Goal: Information Seeking & Learning: Check status

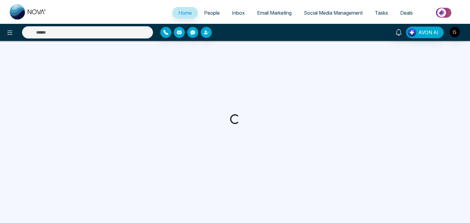
select select "*"
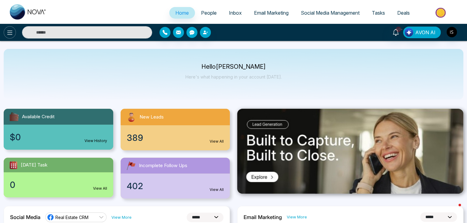
click at [9, 32] on icon at bounding box center [9, 32] width 7 height 7
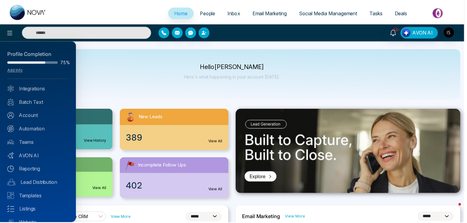
scroll to position [24, 0]
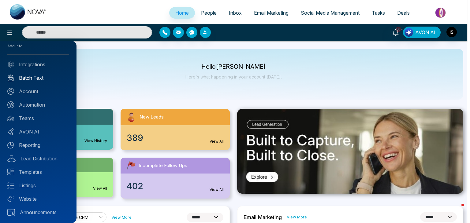
click at [52, 75] on link "Batch Text" at bounding box center [38, 77] width 62 height 7
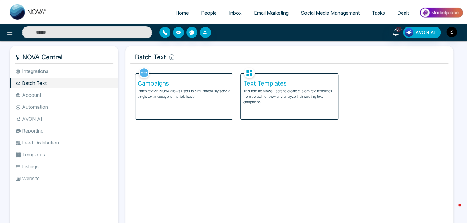
click at [209, 88] on div "Campaigns Batch text on NOVA allows users to simultaneously send a single text …" at bounding box center [183, 97] width 97 height 46
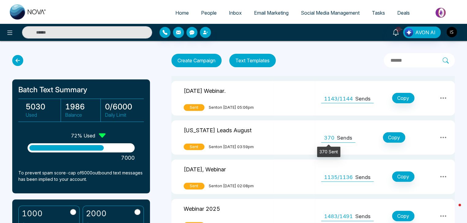
click at [327, 140] on span "370" at bounding box center [329, 138] width 10 height 8
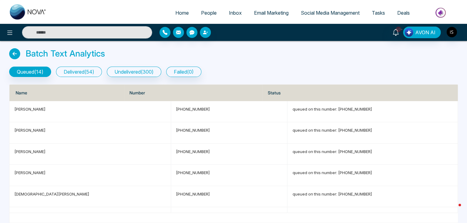
click at [90, 74] on button "delivered ( 54 )" at bounding box center [79, 72] width 46 height 10
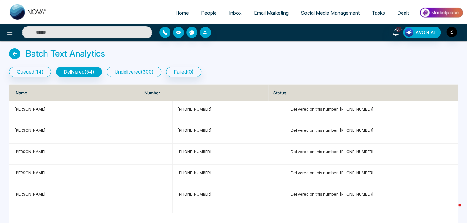
click at [143, 72] on button "undelivered ( 300 )" at bounding box center [134, 72] width 54 height 10
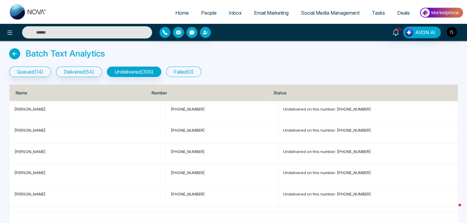
click at [188, 74] on button "failed ( 0 )" at bounding box center [183, 72] width 35 height 10
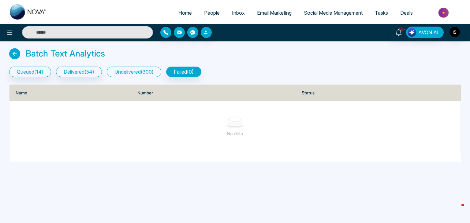
click at [139, 75] on button "undelivered ( 300 )" at bounding box center [134, 72] width 54 height 10
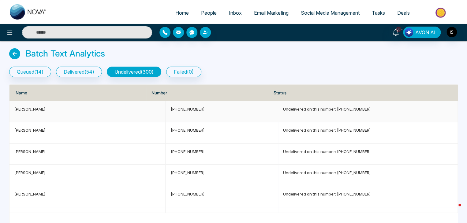
click at [237, 116] on td "[PHONE_NUMBER]" at bounding box center [221, 111] width 112 height 21
click at [295, 115] on td "Undelivered on this number: [PHONE_NUMBER]" at bounding box center [368, 111] width 180 height 21
click at [290, 110] on p "Undelivered on this number: [PHONE_NUMBER]" at bounding box center [367, 109] width 169 height 6
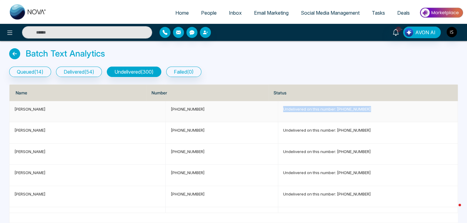
click at [290, 110] on p "Undelivered on this number: [PHONE_NUMBER]" at bounding box center [367, 109] width 169 height 6
click at [18, 54] on icon at bounding box center [14, 53] width 11 height 11
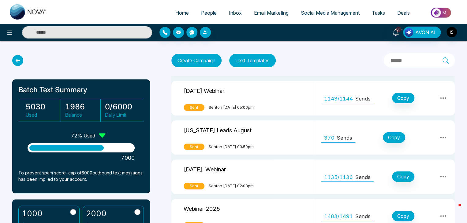
click at [225, 90] on p "[DATE] Webinar." at bounding box center [205, 90] width 42 height 9
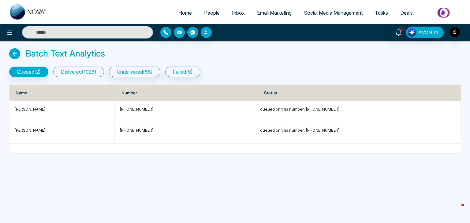
click at [97, 74] on button "delivered ( 1026 )" at bounding box center [78, 72] width 51 height 10
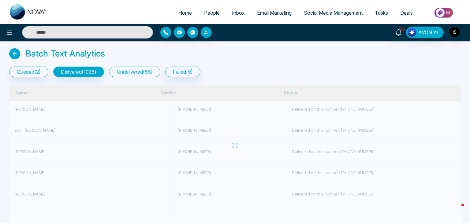
click at [139, 70] on button "undelivered ( 88 )" at bounding box center [134, 72] width 51 height 10
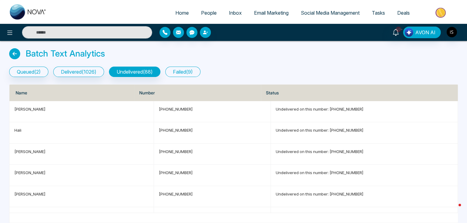
click at [196, 72] on button "failed ( 9 )" at bounding box center [182, 72] width 35 height 10
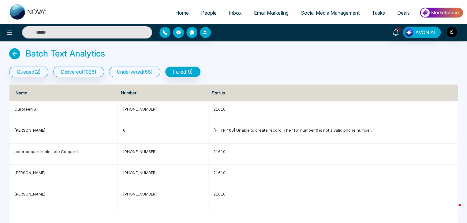
click at [154, 71] on button "undelivered ( 88 )" at bounding box center [134, 72] width 51 height 10
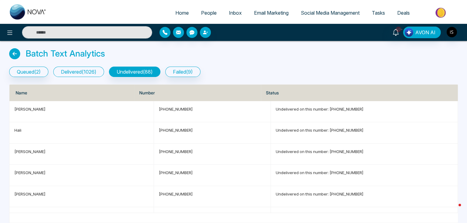
click at [81, 72] on button "delivered ( 1026 )" at bounding box center [78, 72] width 51 height 10
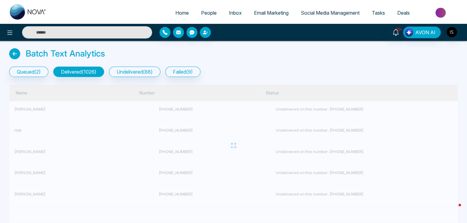
click at [12, 54] on icon at bounding box center [14, 53] width 11 height 11
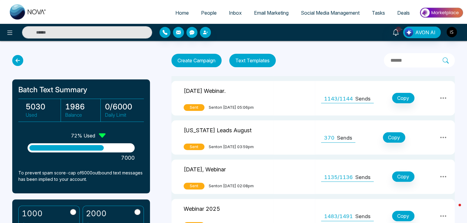
click at [251, 123] on td "[US_STATE] Leads August Sent Sent on [DATE] 03:59pm" at bounding box center [222, 138] width 102 height 35
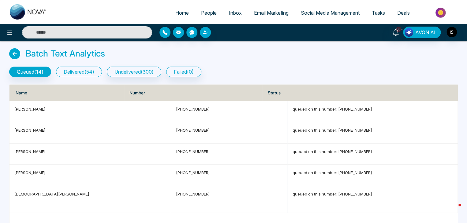
click at [88, 73] on button "delivered ( 54 )" at bounding box center [79, 72] width 46 height 10
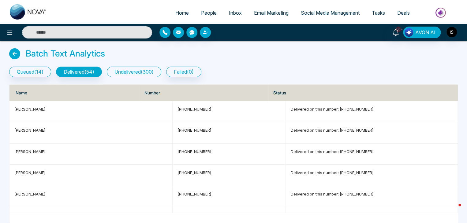
click at [133, 70] on button "undelivered ( 300 )" at bounding box center [134, 72] width 54 height 10
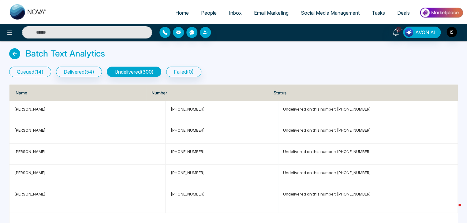
click at [40, 72] on button "queued ( 14 )" at bounding box center [30, 72] width 42 height 10
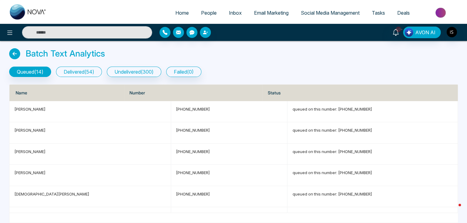
click at [93, 75] on button "delivered ( 54 )" at bounding box center [79, 72] width 46 height 10
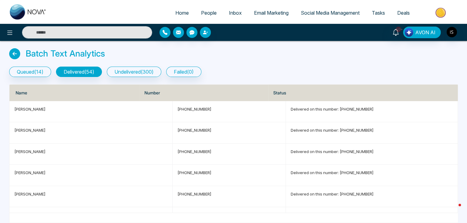
click at [18, 52] on icon at bounding box center [14, 53] width 11 height 11
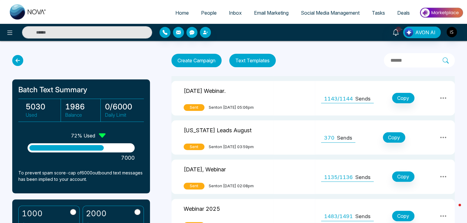
click at [186, 14] on link "Home" at bounding box center [182, 13] width 26 height 12
select select "*"
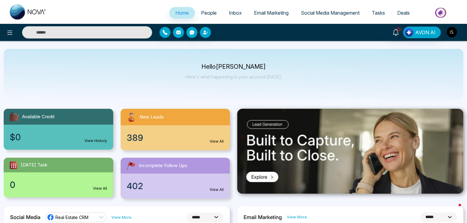
click at [447, 32] on img "button" at bounding box center [451, 32] width 10 height 10
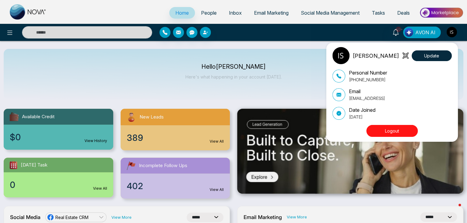
drag, startPoint x: 383, startPoint y: 99, endPoint x: 348, endPoint y: 102, distance: 34.8
click at [348, 102] on div "Personal Number [PHONE_NUMBER] Email [EMAIL_ADDRESS] Date Joined [DATE]" at bounding box center [391, 94] width 119 height 51
click at [260, 61] on div "[PERSON_NAME] Update Personal Number [PHONE_NUMBER] Email [EMAIL_ADDRESS] Date …" at bounding box center [233, 111] width 467 height 223
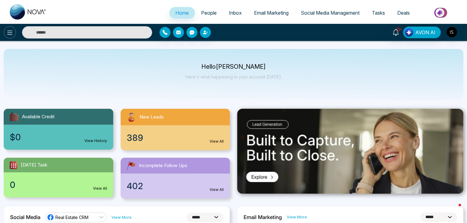
click at [13, 34] on icon at bounding box center [9, 32] width 7 height 7
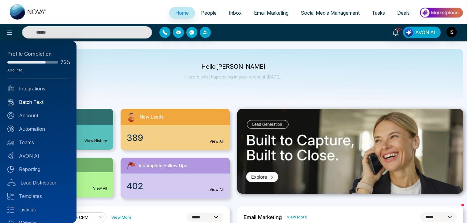
click at [39, 99] on link "Batch Text" at bounding box center [38, 102] width 62 height 7
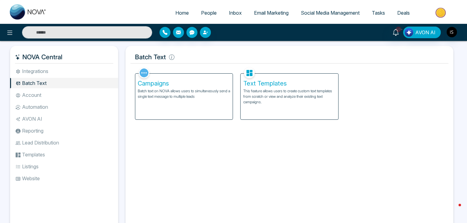
click at [272, 90] on p "This feature allows users to create custom text templates from scratch or view …" at bounding box center [289, 96] width 92 height 17
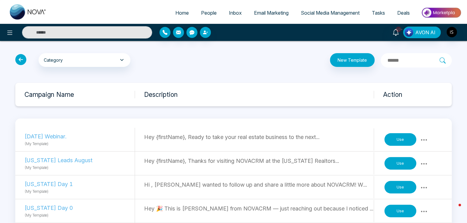
click at [22, 58] on icon at bounding box center [20, 59] width 11 height 11
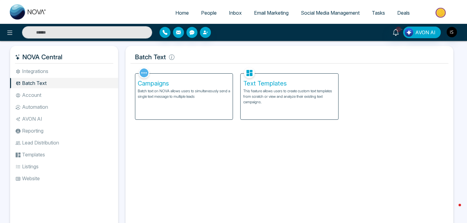
click at [193, 103] on div "Campaigns Batch text on NOVA allows users to simultaneously send a single text …" at bounding box center [183, 97] width 97 height 46
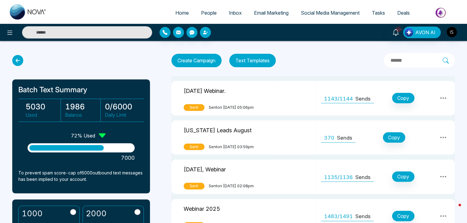
click at [343, 138] on p "Sends" at bounding box center [344, 138] width 15 height 8
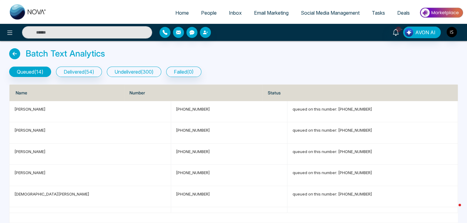
click at [152, 76] on button "undelivered ( 300 )" at bounding box center [134, 72] width 54 height 10
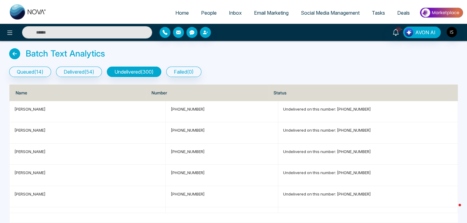
click at [15, 55] on icon at bounding box center [14, 53] width 11 height 11
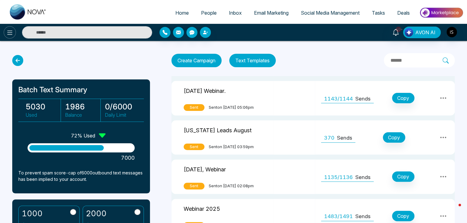
click at [10, 31] on icon at bounding box center [9, 32] width 7 height 7
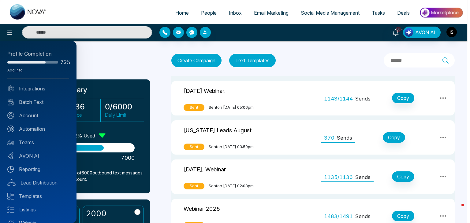
click at [108, 53] on div at bounding box center [235, 111] width 470 height 223
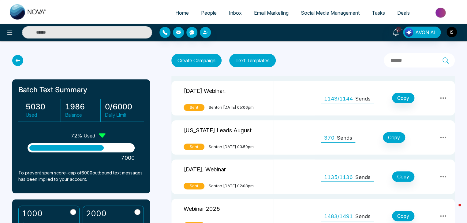
scroll to position [18, 0]
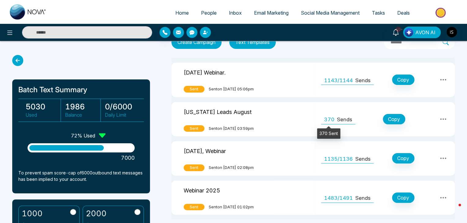
click at [325, 118] on span "370" at bounding box center [329, 120] width 10 height 8
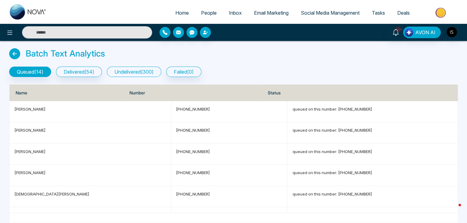
click at [161, 70] on button "undelivered ( 300 )" at bounding box center [134, 72] width 54 height 10
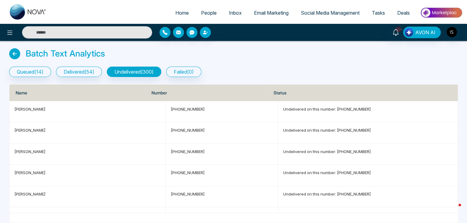
click at [16, 54] on icon at bounding box center [14, 53] width 11 height 11
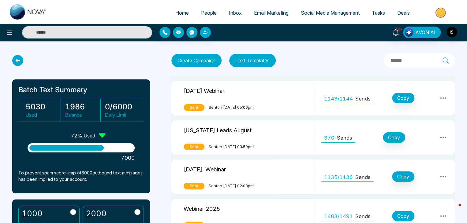
click at [236, 127] on p "[US_STATE] Leads August" at bounding box center [218, 129] width 68 height 9
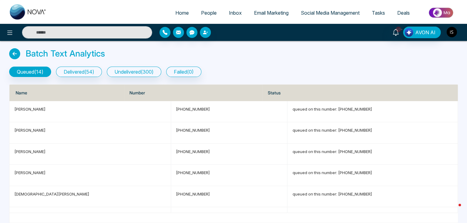
click at [455, 32] on img "button" at bounding box center [451, 32] width 10 height 10
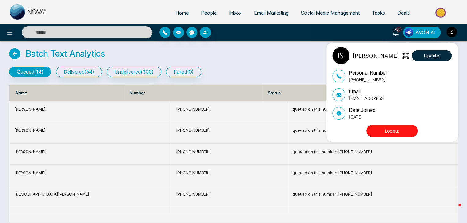
drag, startPoint x: 384, startPoint y: 98, endPoint x: 348, endPoint y: 100, distance: 36.8
click at [348, 100] on div "Email [EMAIL_ADDRESS]" at bounding box center [391, 95] width 119 height 14
copy p "[EMAIL_ADDRESS]"
click at [307, 62] on div "[PERSON_NAME] Update Personal Number [PHONE_NUMBER] Email [EMAIL_ADDRESS] Date …" at bounding box center [233, 111] width 467 height 223
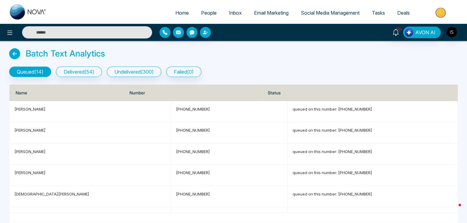
click at [70, 56] on h3 "Batch Text Analytics" at bounding box center [65, 54] width 79 height 10
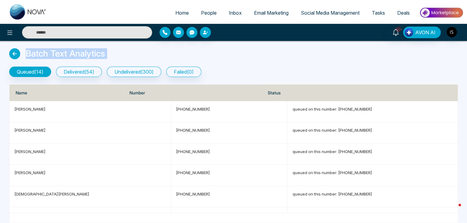
click at [73, 56] on h3 "Batch Text Analytics" at bounding box center [65, 54] width 79 height 10
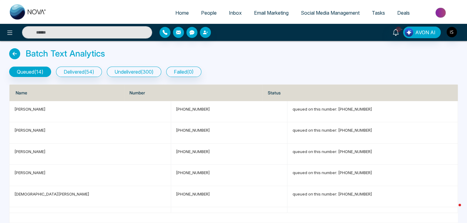
click at [106, 57] on div "Batch Text Analytics" at bounding box center [233, 54] width 448 height 13
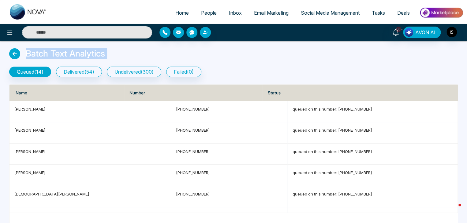
click at [106, 57] on div "Batch Text Analytics" at bounding box center [233, 54] width 448 height 13
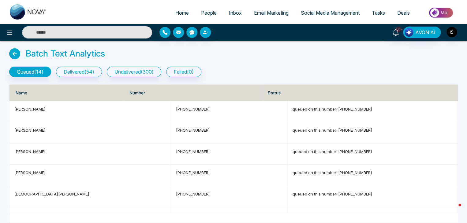
click at [104, 53] on h3 "Batch Text Analytics" at bounding box center [65, 54] width 79 height 10
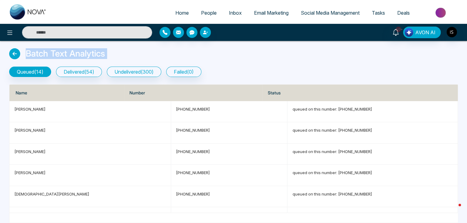
click at [104, 53] on h3 "Batch Text Analytics" at bounding box center [65, 54] width 79 height 10
click at [115, 54] on div "Batch Text Analytics" at bounding box center [233, 54] width 448 height 13
drag, startPoint x: 104, startPoint y: 56, endPoint x: 28, endPoint y: 56, distance: 76.5
click at [28, 56] on h3 "Batch Text Analytics" at bounding box center [65, 54] width 79 height 10
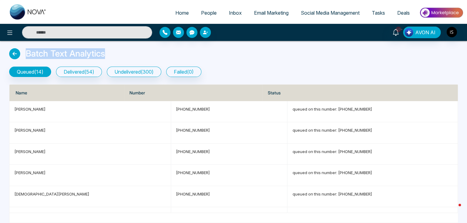
click at [28, 56] on h3 "Batch Text Analytics" at bounding box center [65, 54] width 79 height 10
drag, startPoint x: 28, startPoint y: 56, endPoint x: 231, endPoint y: 73, distance: 204.1
click at [231, 73] on div "queued ( 14 ) delivered ( 54 ) undelivered ( 300 ) failed ( 0 )" at bounding box center [233, 72] width 448 height 10
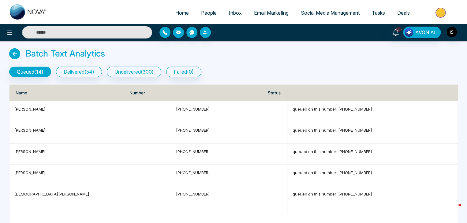
click at [100, 51] on h3 "Batch Text Analytics" at bounding box center [65, 54] width 79 height 10
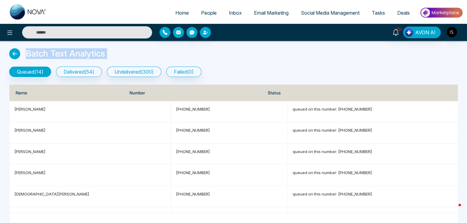
click at [100, 51] on h3 "Batch Text Analytics" at bounding box center [65, 54] width 79 height 10
click at [116, 50] on div "Batch Text Analytics" at bounding box center [233, 54] width 448 height 13
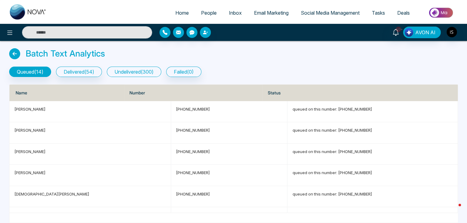
click at [138, 68] on button "undelivered ( 300 )" at bounding box center [134, 72] width 54 height 10
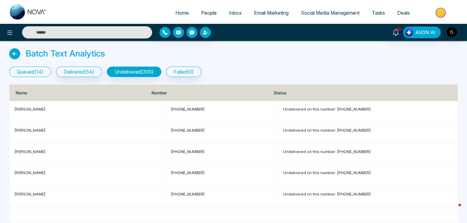
click at [23, 71] on button "queued ( 14 )" at bounding box center [30, 72] width 42 height 10
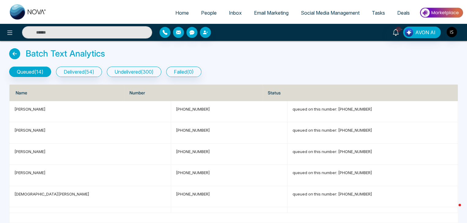
click at [115, 55] on div "Batch Text Analytics" at bounding box center [233, 54] width 448 height 13
click at [102, 54] on h3 "Batch Text Analytics" at bounding box center [65, 54] width 79 height 10
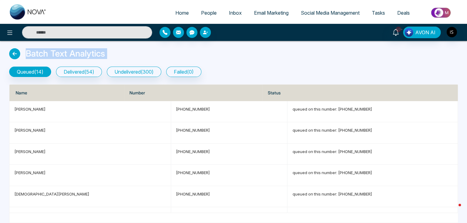
click at [102, 54] on h3 "Batch Text Analytics" at bounding box center [65, 54] width 79 height 10
click at [81, 52] on h3 "Batch Text Analytics" at bounding box center [65, 54] width 79 height 10
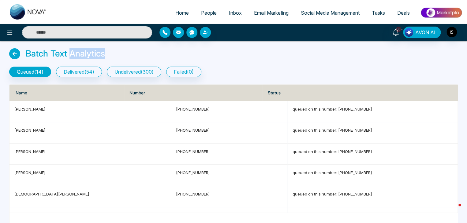
click at [81, 52] on h3 "Batch Text Analytics" at bounding box center [65, 54] width 79 height 10
click at [102, 53] on h3 "Batch Text Analytics" at bounding box center [65, 54] width 79 height 10
click at [11, 49] on div "Batch Text Analytics" at bounding box center [233, 54] width 448 height 13
click at [18, 51] on icon at bounding box center [14, 53] width 11 height 11
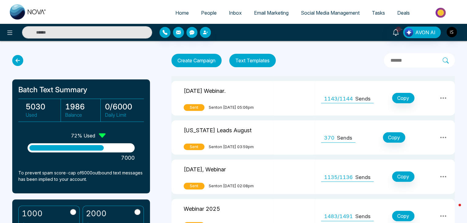
click at [186, 15] on link "Home" at bounding box center [182, 13] width 26 height 12
select select "*"
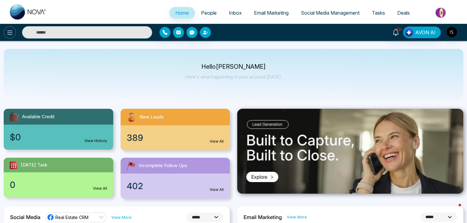
click at [12, 34] on icon at bounding box center [9, 32] width 7 height 7
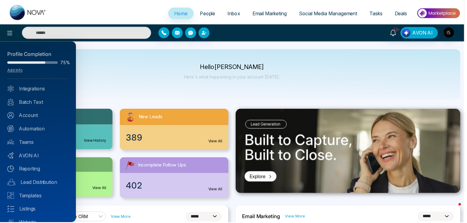
scroll to position [24, 0]
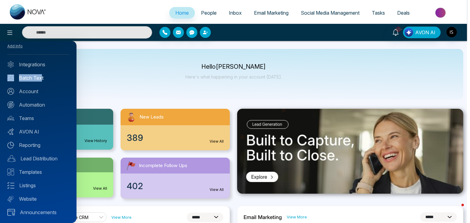
drag, startPoint x: 38, startPoint y: 72, endPoint x: 40, endPoint y: 80, distance: 8.0
click at [40, 80] on div "Profile Completion 75% Add Info Integrations Batch Text Account Automation Team…" at bounding box center [38, 132] width 76 height 182
click at [40, 80] on link "Batch Text" at bounding box center [38, 77] width 62 height 7
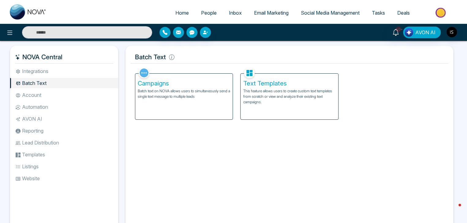
click at [209, 92] on p "Batch text on NOVA allows users to simultaneously send a single text message to…" at bounding box center [184, 93] width 92 height 11
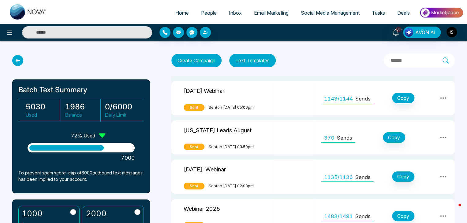
click at [220, 130] on p "[US_STATE] Leads August" at bounding box center [218, 129] width 68 height 9
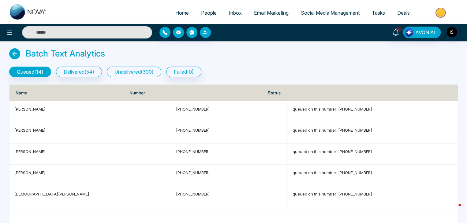
click at [152, 73] on button "undelivered ( 300 )" at bounding box center [134, 72] width 54 height 10
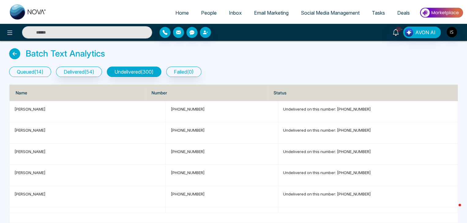
click at [43, 68] on button "queued ( 14 )" at bounding box center [30, 72] width 42 height 10
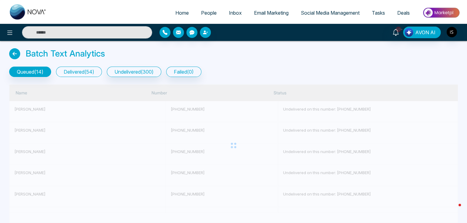
click at [94, 69] on button "delivered ( 54 )" at bounding box center [79, 72] width 46 height 10
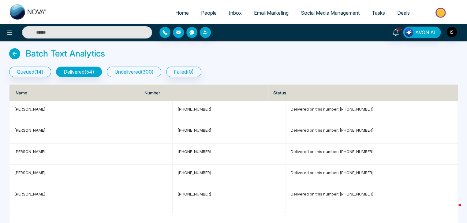
click at [127, 72] on button "undelivered ( 300 )" at bounding box center [134, 72] width 54 height 10
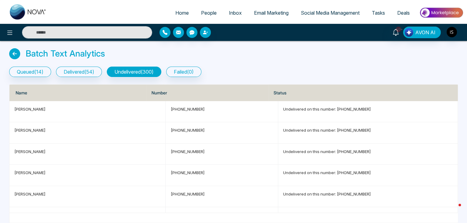
click at [13, 54] on icon at bounding box center [14, 53] width 11 height 11
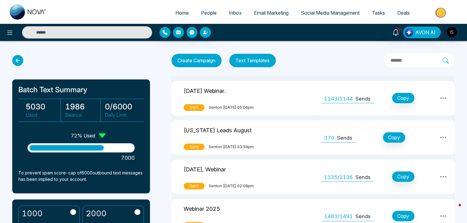
scroll to position [15, 0]
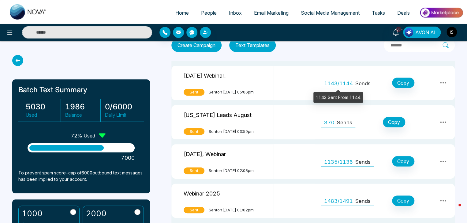
click at [335, 81] on span "1143/1144" at bounding box center [338, 84] width 29 height 8
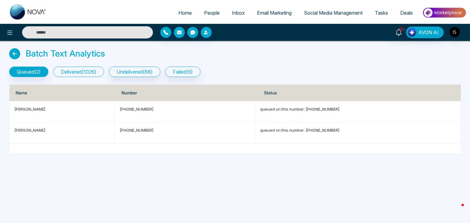
click at [95, 70] on button "delivered ( 1026 )" at bounding box center [78, 72] width 51 height 10
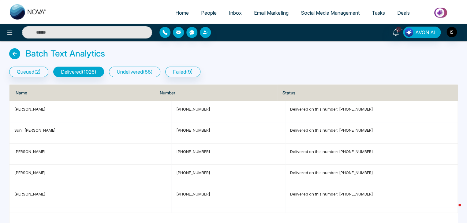
click at [140, 74] on button "undelivered ( 88 )" at bounding box center [134, 72] width 51 height 10
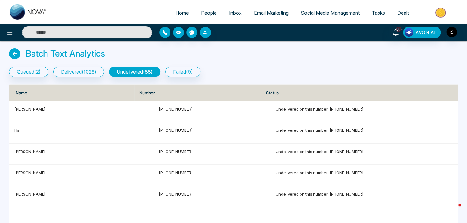
click at [17, 53] on icon at bounding box center [14, 53] width 11 height 11
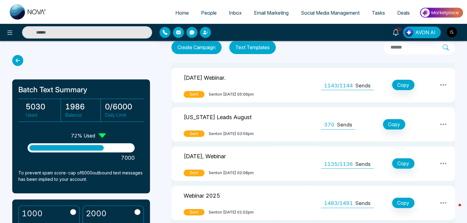
scroll to position [13, 0]
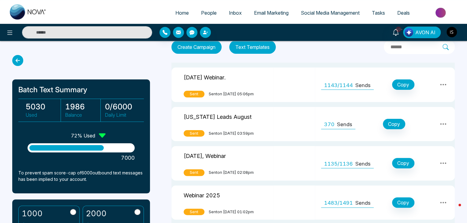
click at [232, 117] on p "[US_STATE] Leads August" at bounding box center [218, 116] width 68 height 9
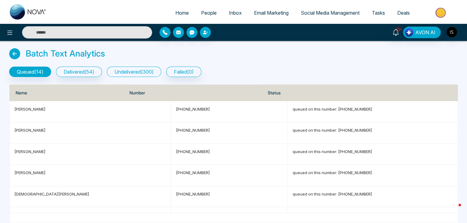
click at [149, 71] on button "undelivered ( 300 )" at bounding box center [134, 72] width 54 height 10
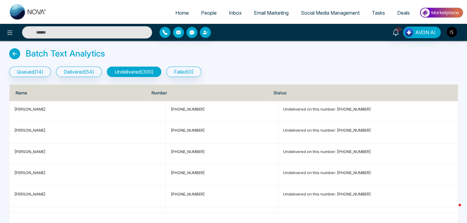
click at [17, 54] on icon at bounding box center [14, 53] width 11 height 11
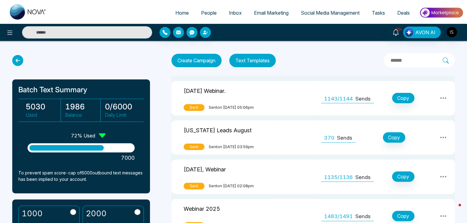
click at [173, 9] on link "Home" at bounding box center [182, 13] width 26 height 12
select select "*"
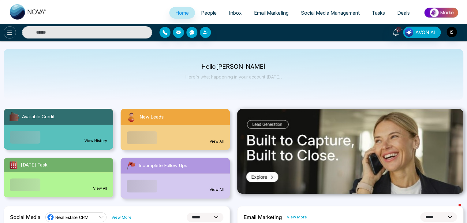
click at [14, 33] on button at bounding box center [10, 32] width 12 height 12
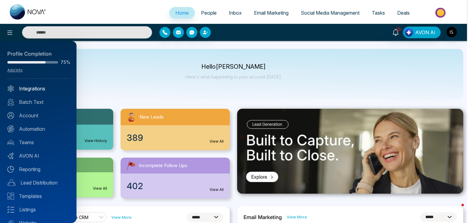
click at [48, 86] on link "Integrations" at bounding box center [38, 88] width 62 height 7
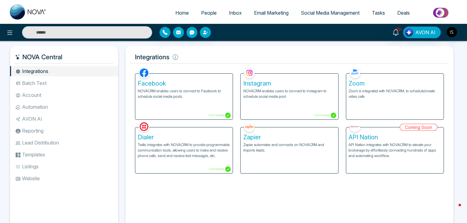
click at [50, 84] on li "Batch Text" at bounding box center [64, 83] width 108 height 10
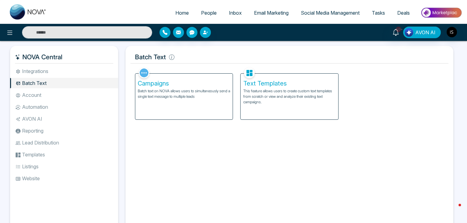
click at [50, 96] on li "Account" at bounding box center [64, 95] width 108 height 10
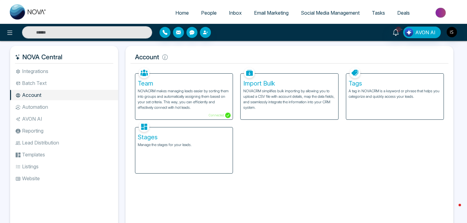
click at [53, 110] on li "Automation" at bounding box center [64, 107] width 108 height 10
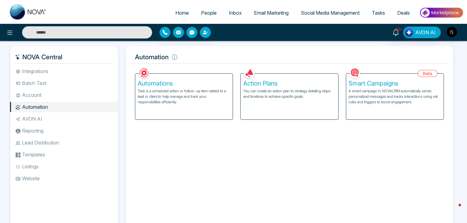
click at [54, 123] on li "AVON AI" at bounding box center [64, 119] width 108 height 10
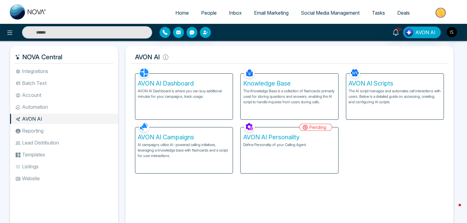
click at [55, 134] on li "Reporting" at bounding box center [64, 131] width 108 height 10
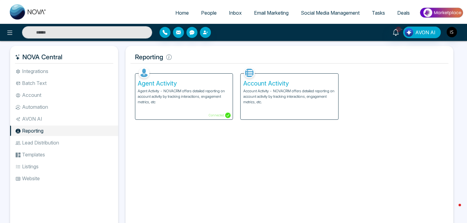
click at [58, 143] on li "Lead Distribution" at bounding box center [64, 143] width 108 height 10
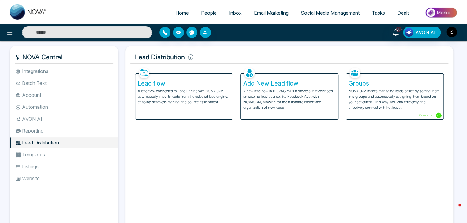
click at [73, 161] on ul "Integrations Batch Text Account Automation AVON AI Reporting Lead Distribution …" at bounding box center [64, 144] width 108 height 156
click at [175, 17] on link "Home" at bounding box center [182, 13] width 26 height 12
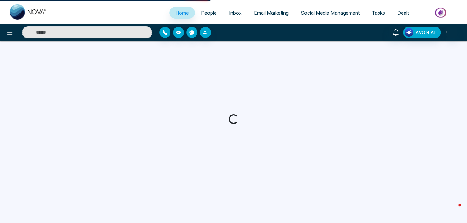
select select "*"
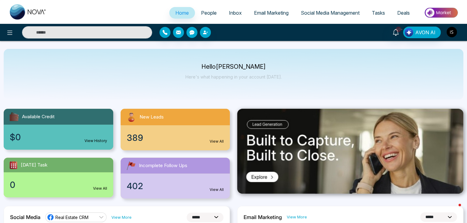
click at [454, 34] on img "button" at bounding box center [451, 32] width 10 height 10
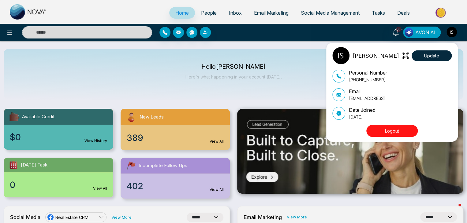
click at [400, 132] on button "Logout" at bounding box center [391, 131] width 51 height 12
